Goal: Task Accomplishment & Management: Use online tool/utility

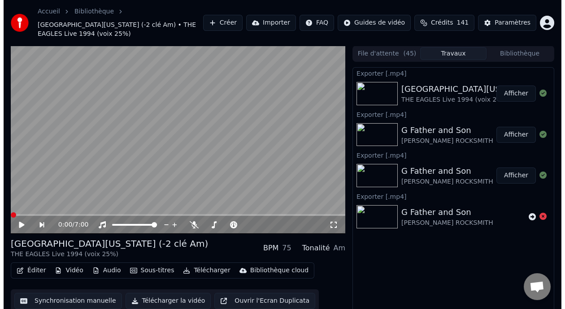
scroll to position [88, 0]
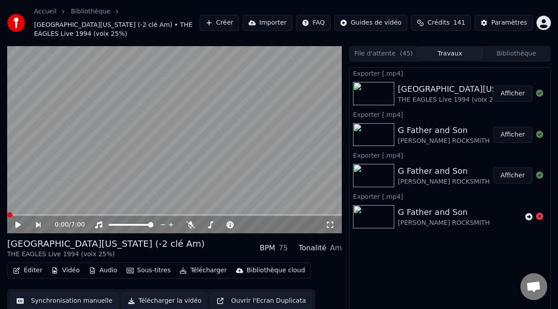
click at [517, 91] on button "Afficher" at bounding box center [512, 94] width 39 height 16
click at [34, 269] on button "Éditer" at bounding box center [27, 271] width 36 height 13
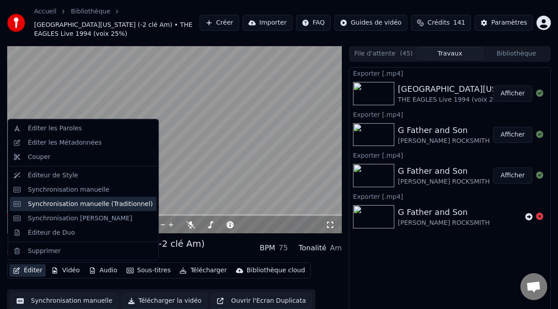
click at [95, 207] on div "Synchronisation manuelle (Traditionnel)" at bounding box center [90, 204] width 125 height 9
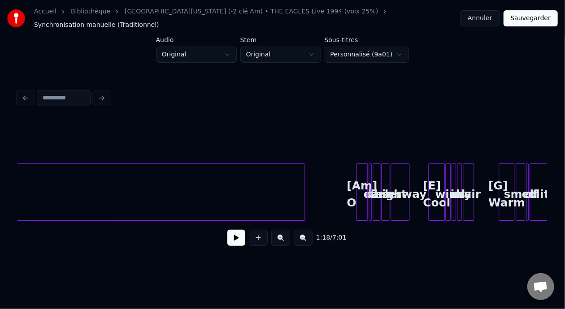
scroll to position [0, 2659]
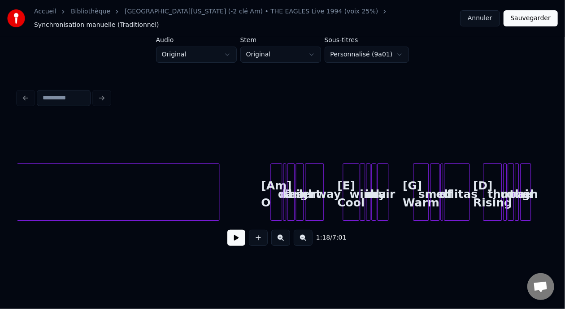
click at [275, 190] on div "[Am] O" at bounding box center [276, 194] width 11 height 61
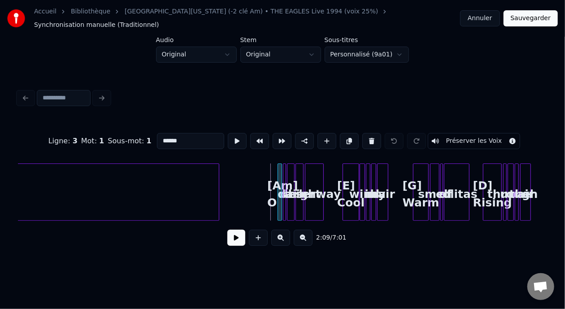
click at [278, 190] on div at bounding box center [279, 192] width 3 height 56
click at [402, 133] on button at bounding box center [394, 141] width 19 height 16
click at [282, 237] on button at bounding box center [280, 238] width 19 height 16
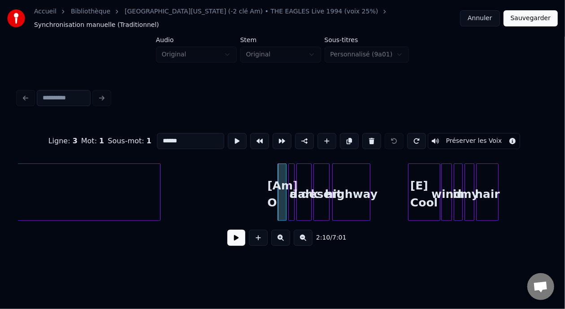
click at [283, 237] on button at bounding box center [280, 238] width 19 height 16
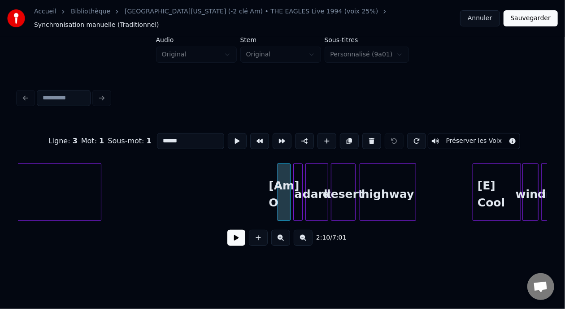
click at [283, 237] on button at bounding box center [280, 238] width 19 height 16
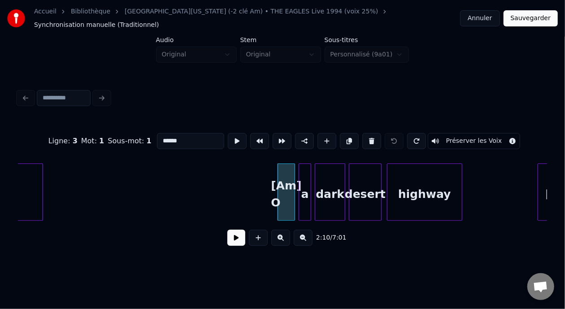
click at [283, 237] on button at bounding box center [280, 238] width 19 height 16
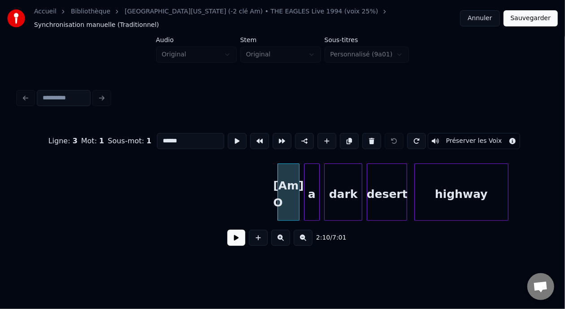
click at [283, 237] on button at bounding box center [280, 238] width 19 height 16
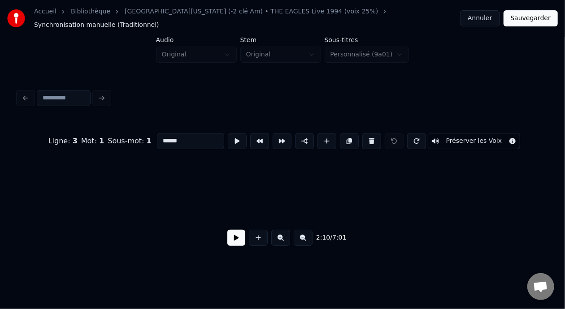
click at [284, 237] on button at bounding box center [280, 238] width 19 height 16
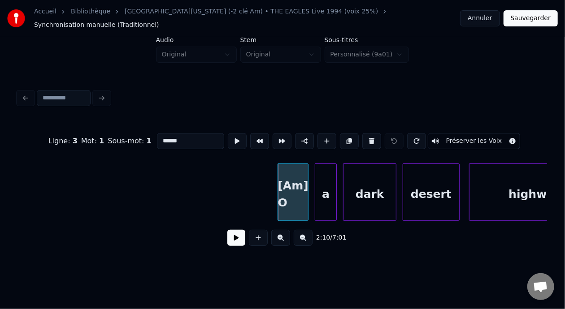
click at [284, 237] on button at bounding box center [280, 238] width 19 height 16
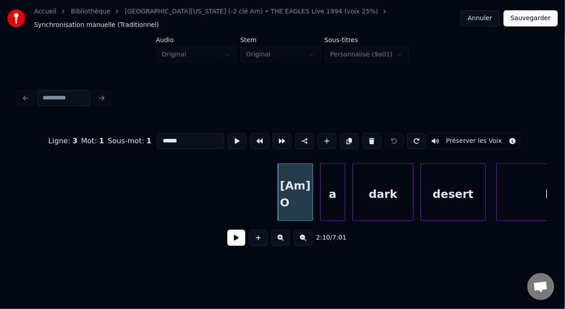
click at [285, 238] on button at bounding box center [280, 238] width 19 height 16
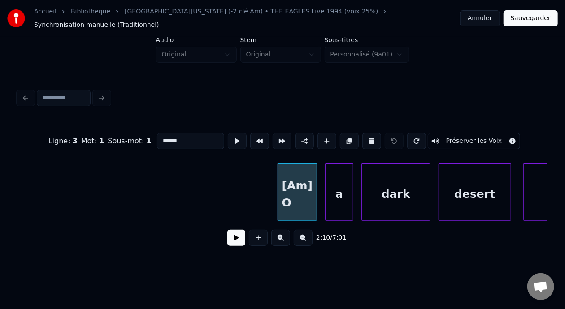
click at [285, 238] on button at bounding box center [280, 238] width 19 height 16
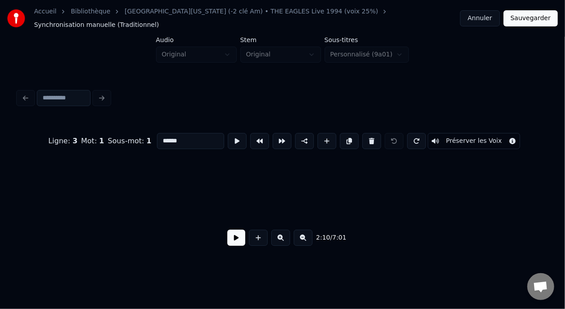
click at [285, 238] on button at bounding box center [280, 238] width 19 height 16
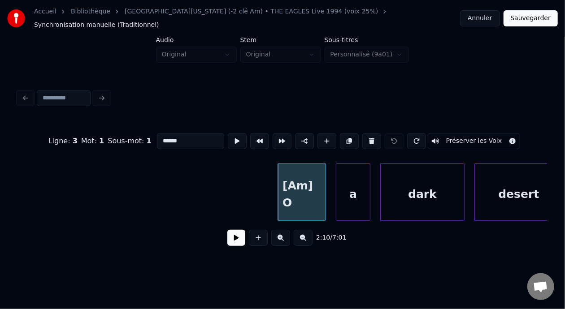
drag, startPoint x: 285, startPoint y: 238, endPoint x: 284, endPoint y: 234, distance: 4.6
click at [285, 238] on button at bounding box center [280, 238] width 19 height 16
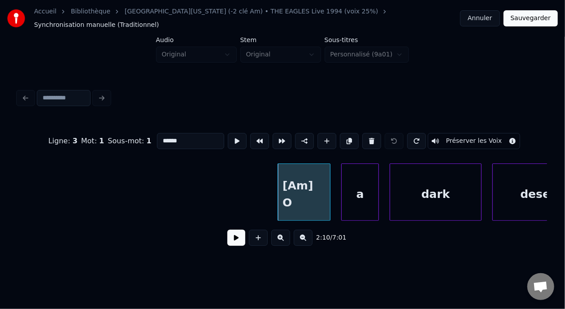
click at [320, 189] on div "[Am] O" at bounding box center [304, 194] width 52 height 61
click at [163, 133] on input "******" at bounding box center [190, 141] width 67 height 16
type input "*******"
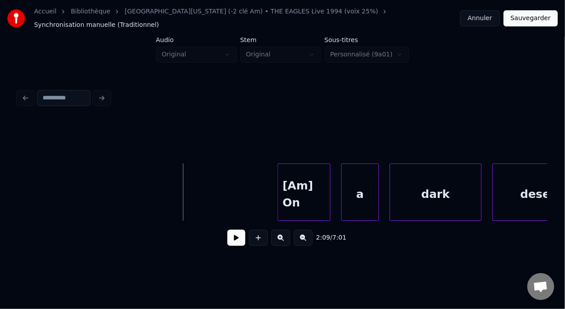
click at [228, 243] on button at bounding box center [236, 238] width 18 height 16
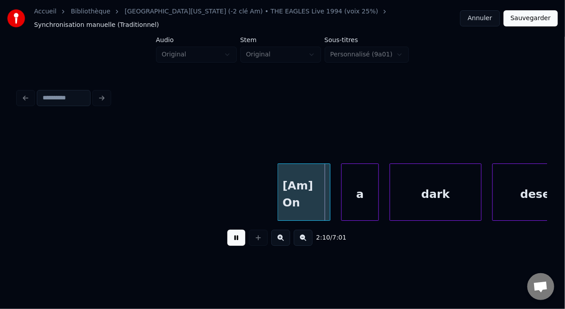
click at [228, 242] on button at bounding box center [236, 238] width 18 height 16
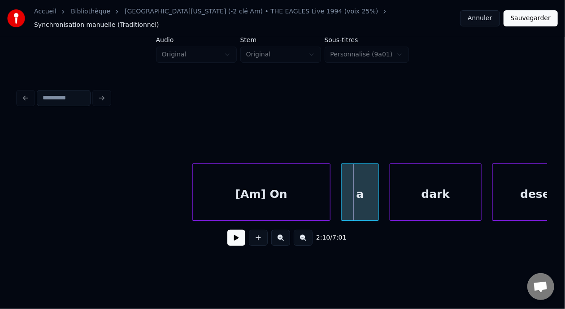
click at [193, 186] on div at bounding box center [194, 192] width 3 height 56
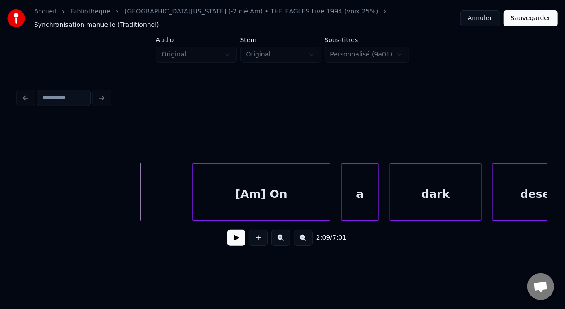
click at [312, 235] on button at bounding box center [303, 238] width 19 height 16
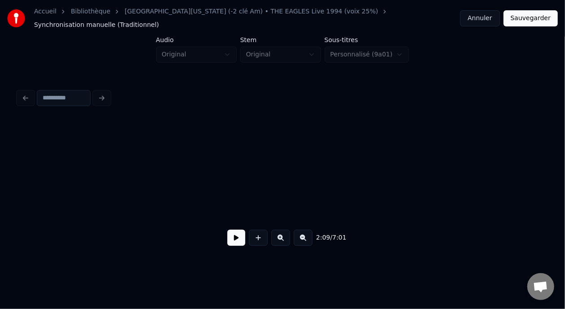
click at [312, 235] on button at bounding box center [303, 238] width 19 height 16
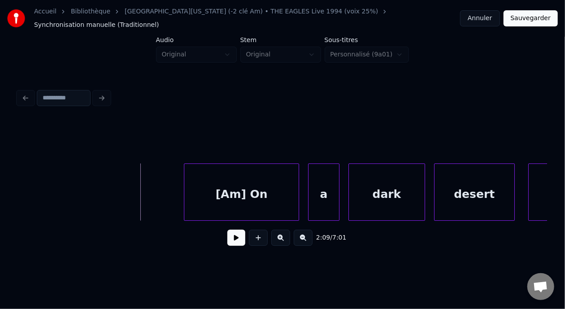
click at [312, 235] on button at bounding box center [303, 238] width 19 height 16
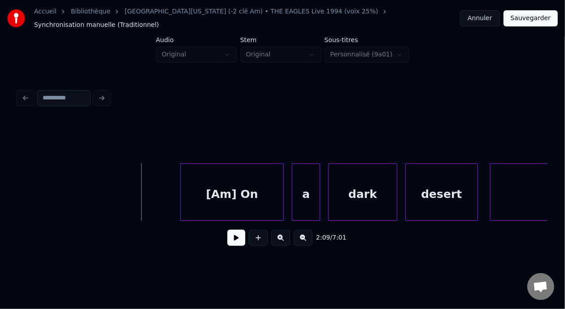
click at [312, 235] on button at bounding box center [303, 238] width 19 height 16
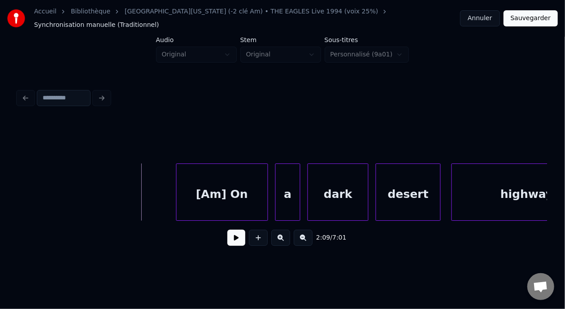
click at [312, 235] on button at bounding box center [303, 238] width 19 height 16
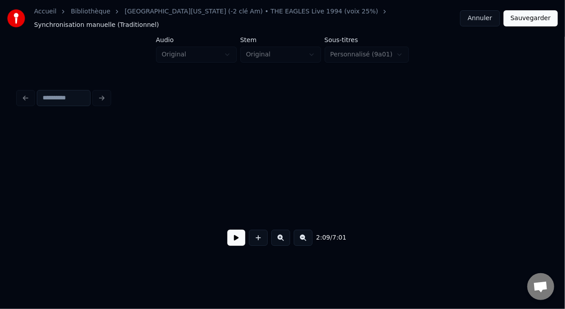
click at [312, 235] on button at bounding box center [303, 238] width 19 height 16
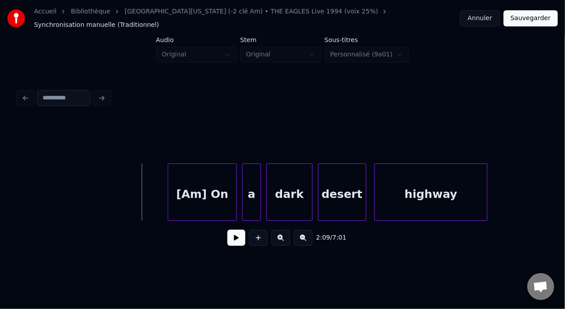
click at [312, 236] on button at bounding box center [303, 238] width 19 height 16
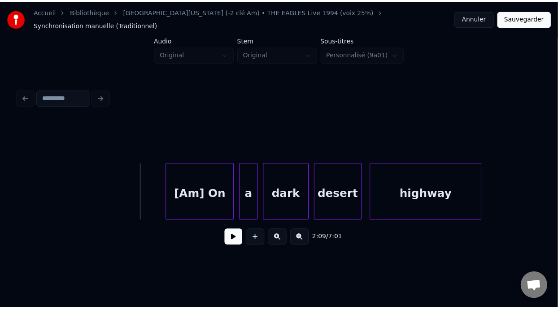
scroll to position [0, 14414]
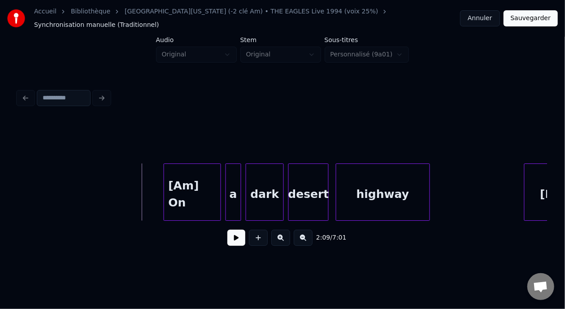
click at [227, 237] on button at bounding box center [236, 238] width 18 height 16
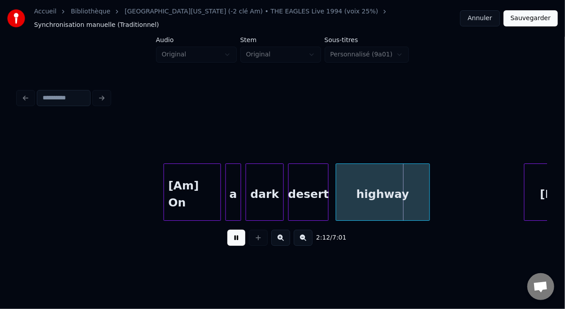
click at [227, 236] on button at bounding box center [236, 238] width 18 height 16
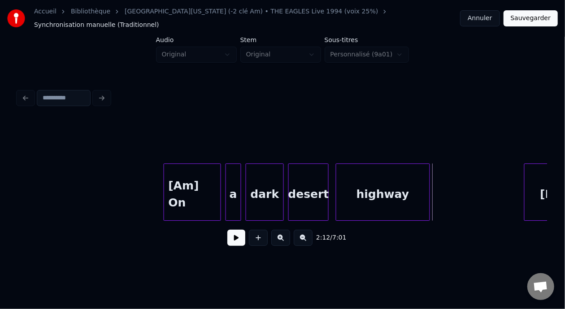
click at [539, 17] on button "Sauvegarder" at bounding box center [531, 18] width 54 height 16
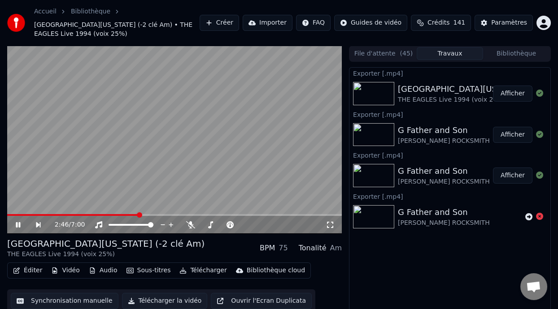
click at [138, 218] on span at bounding box center [139, 215] width 5 height 5
